Goal: Use online tool/utility: Utilize a website feature to perform a specific function

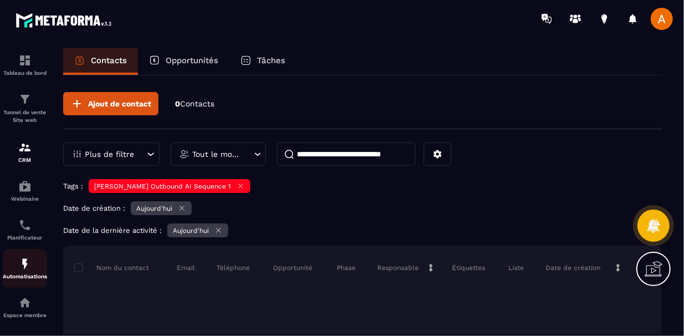
click at [36, 266] on div "Automatisations" at bounding box center [25, 268] width 44 height 22
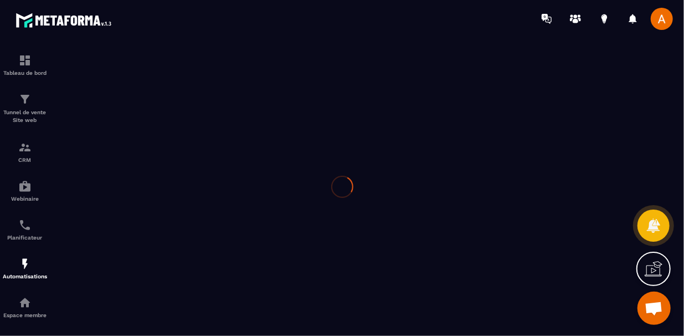
click at [398, 211] on div at bounding box center [342, 186] width 684 height 299
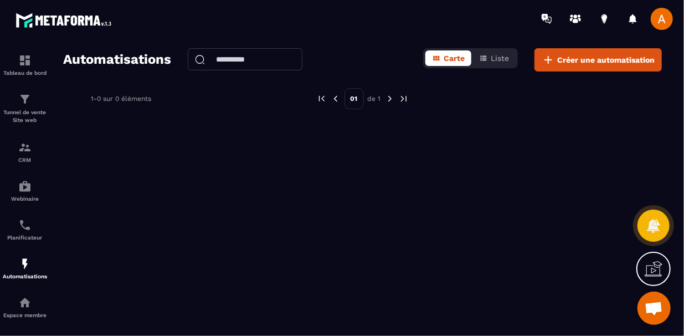
scroll to position [288, 0]
click at [24, 68] on div "Tableau de bord" at bounding box center [25, 65] width 44 height 22
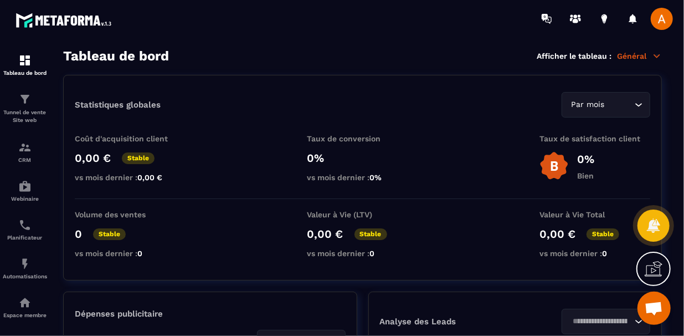
click at [53, 103] on section "Tableau de bord Afficher le tableau : Général Statistiques globales Par mois Lo…" at bounding box center [362, 192] width 621 height 288
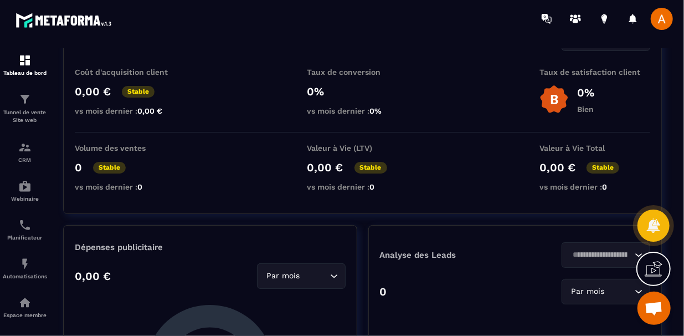
scroll to position [89, 0]
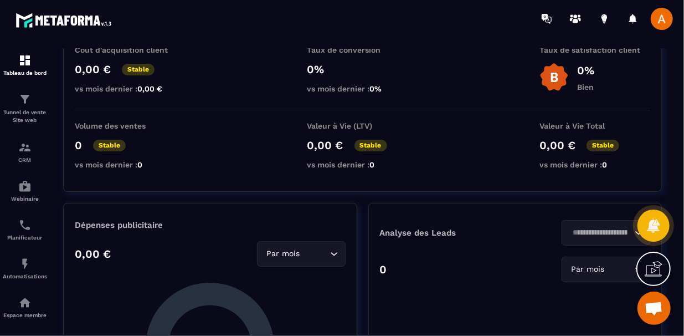
click at [53, 103] on section "Tableau de bord Afficher le tableau : Général Statistiques globales Par mois Lo…" at bounding box center [362, 192] width 621 height 288
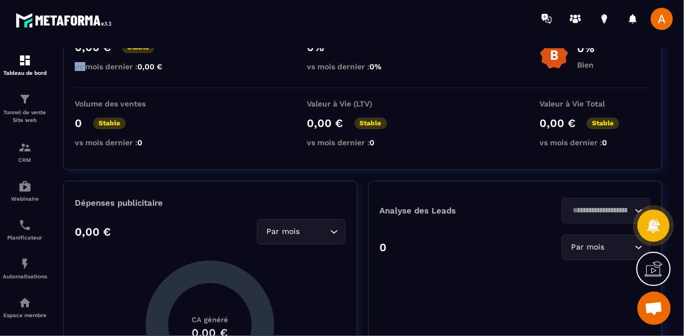
click at [50, 141] on div "Tableau de bord Tunnel de vente Site web CRM Webinaire Planificateur Automatisa…" at bounding box center [94, 185] width 189 height 297
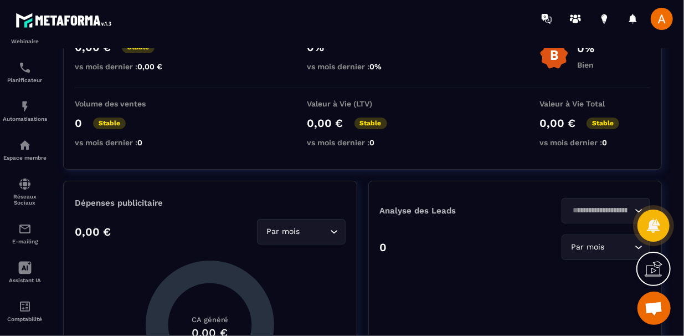
scroll to position [176, 0]
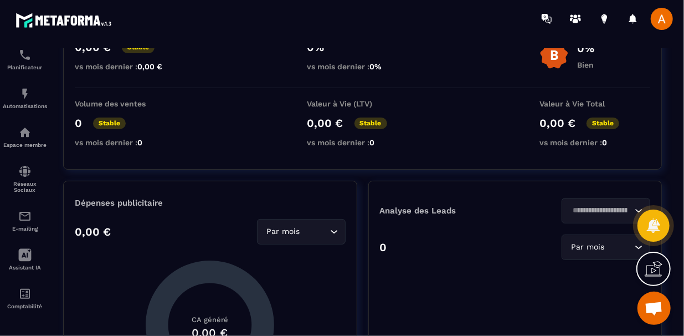
click at [648, 315] on span "Ouvrir le chat" at bounding box center [654, 309] width 18 height 16
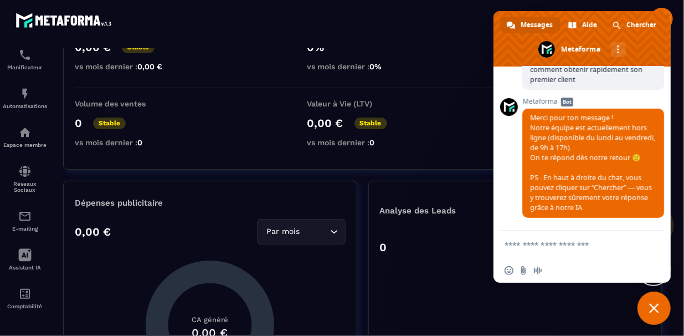
scroll to position [289, 0]
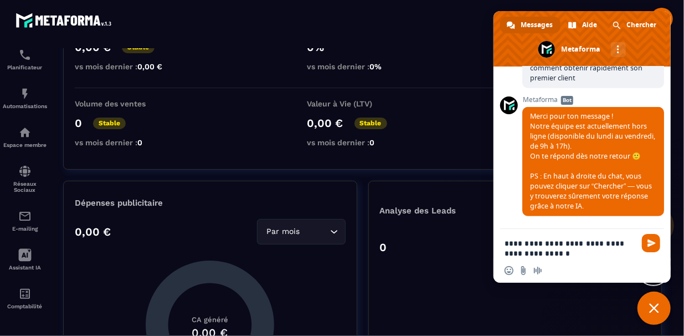
type textarea "**********"
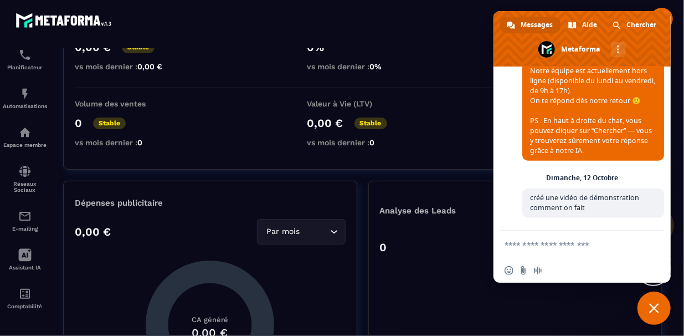
scroll to position [479, 0]
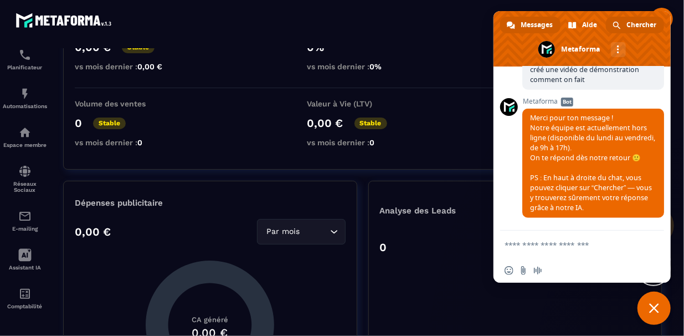
click at [649, 29] on span "Chercher" at bounding box center [642, 25] width 30 height 17
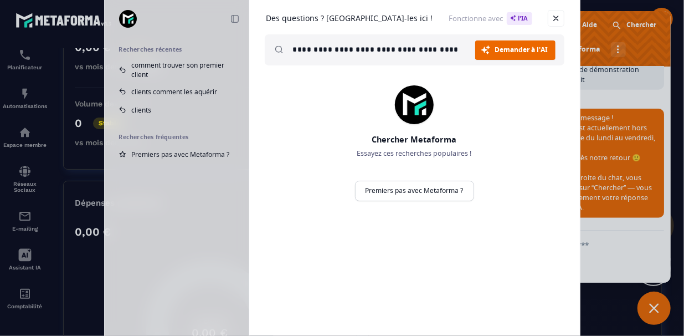
type input "**********"
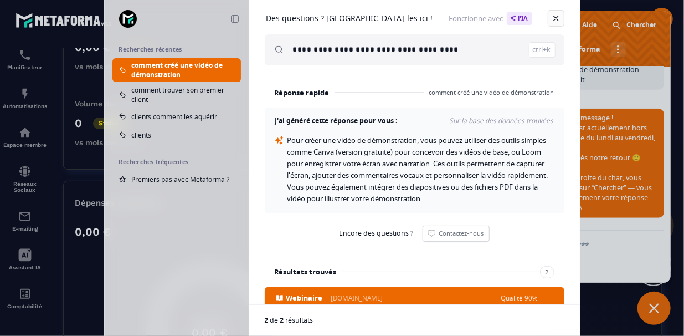
click at [557, 23] on link "Fermer" at bounding box center [556, 18] width 17 height 17
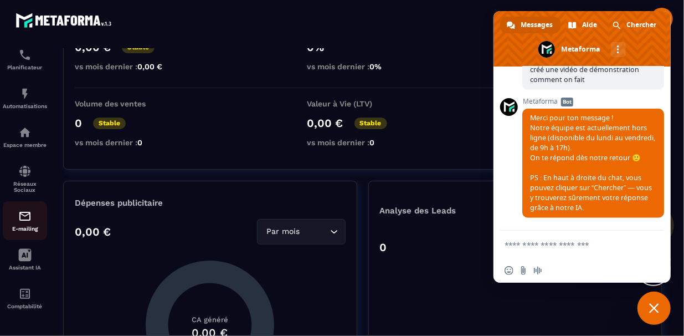
click at [44, 229] on p "E-mailing" at bounding box center [25, 229] width 44 height 6
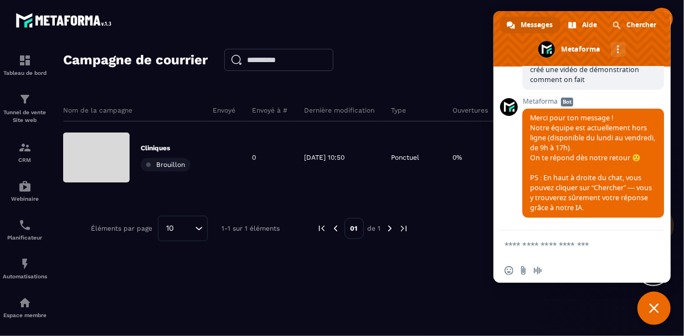
click at [644, 308] on span "Fermer le chat" at bounding box center [654, 307] width 33 height 33
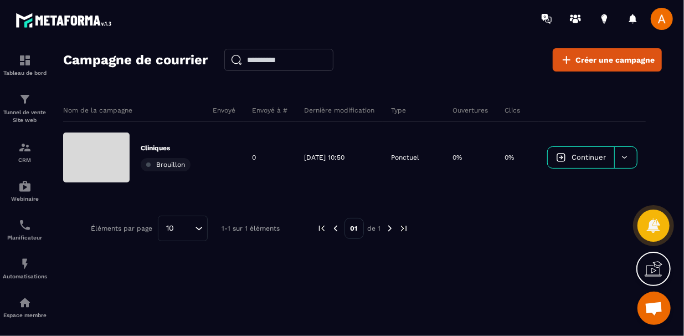
click at [50, 262] on div "Tableau de bord Tunnel de vente Site web CRM Webinaire Planificateur Automatisa…" at bounding box center [94, 185] width 189 height 297
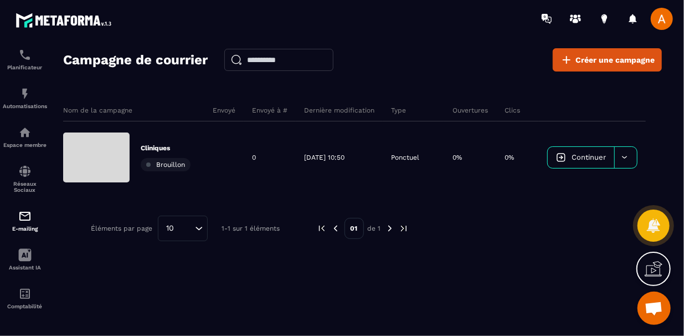
scroll to position [176, 0]
click at [38, 257] on div "Assistant IA" at bounding box center [25, 259] width 44 height 22
